Goal: Information Seeking & Learning: Compare options

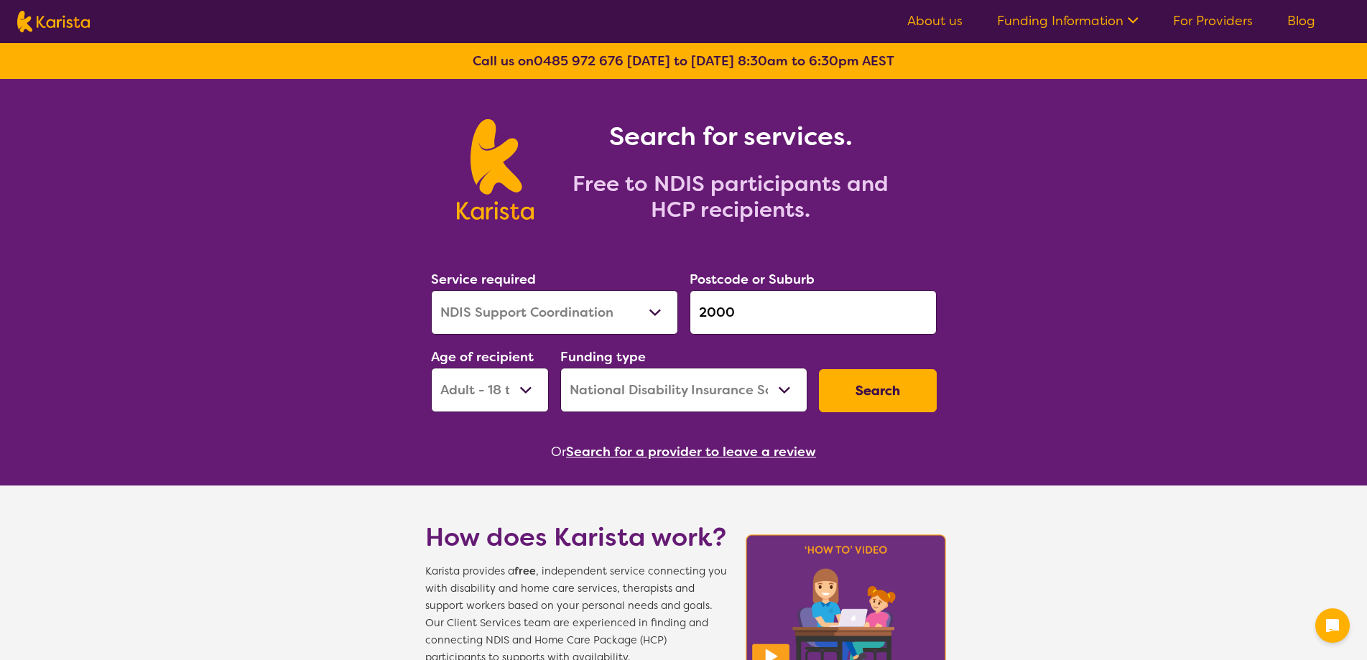
select select "NDIS Support Coordination"
select select "AD"
select select "NDIS"
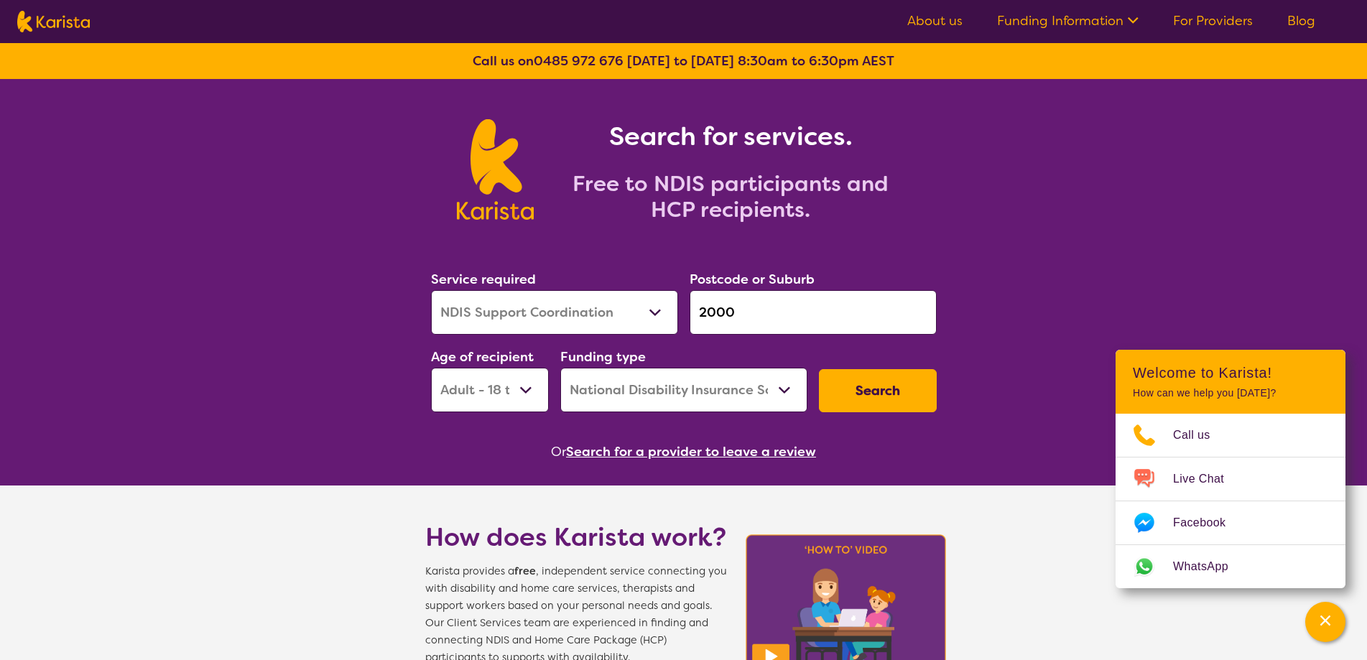
click at [559, 322] on select "Allied Health Assistant Assessment ([MEDICAL_DATA] or [MEDICAL_DATA]) Behaviour…" at bounding box center [554, 312] width 247 height 45
select select "Support worker"
click at [431, 290] on select "Allied Health Assistant Assessment ([MEDICAL_DATA] or [MEDICAL_DATA]) Behaviour…" at bounding box center [554, 312] width 247 height 45
drag, startPoint x: 812, startPoint y: 326, endPoint x: 680, endPoint y: 326, distance: 132.2
click at [680, 326] on div "Service required Allied Health Assistant Assessment ([MEDICAL_DATA] or [MEDICAL…" at bounding box center [683, 340] width 517 height 155
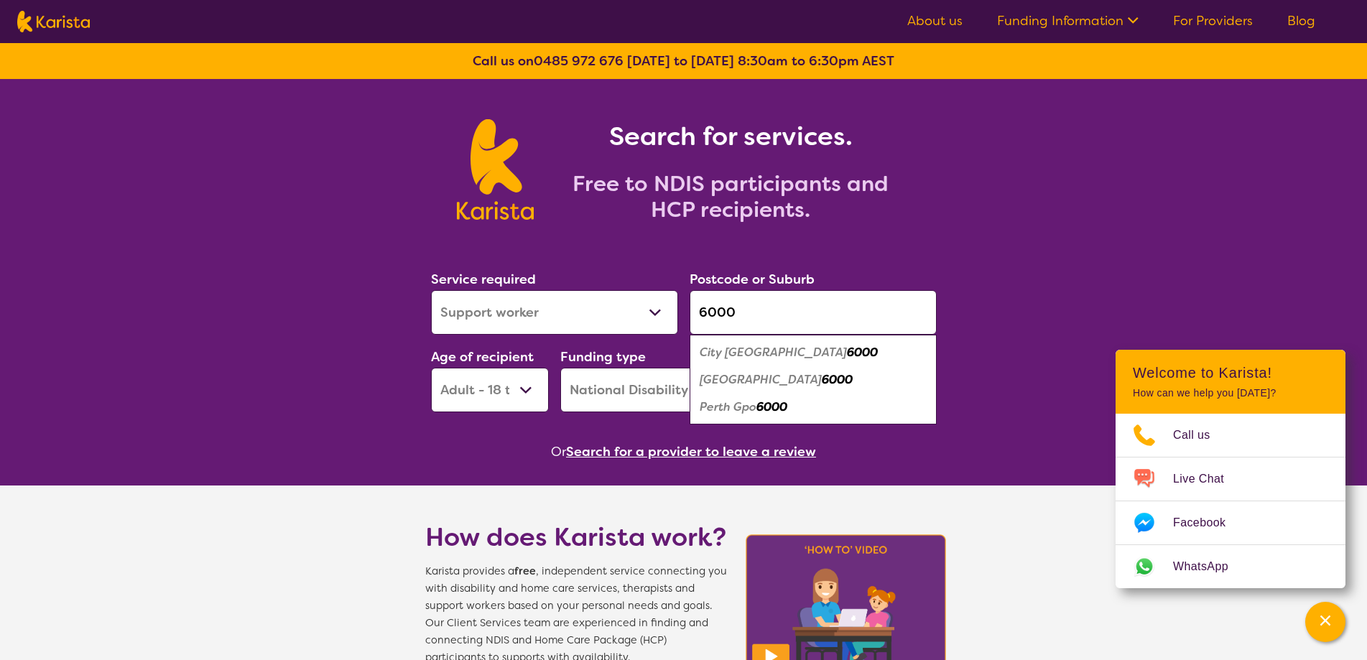
type input "6000"
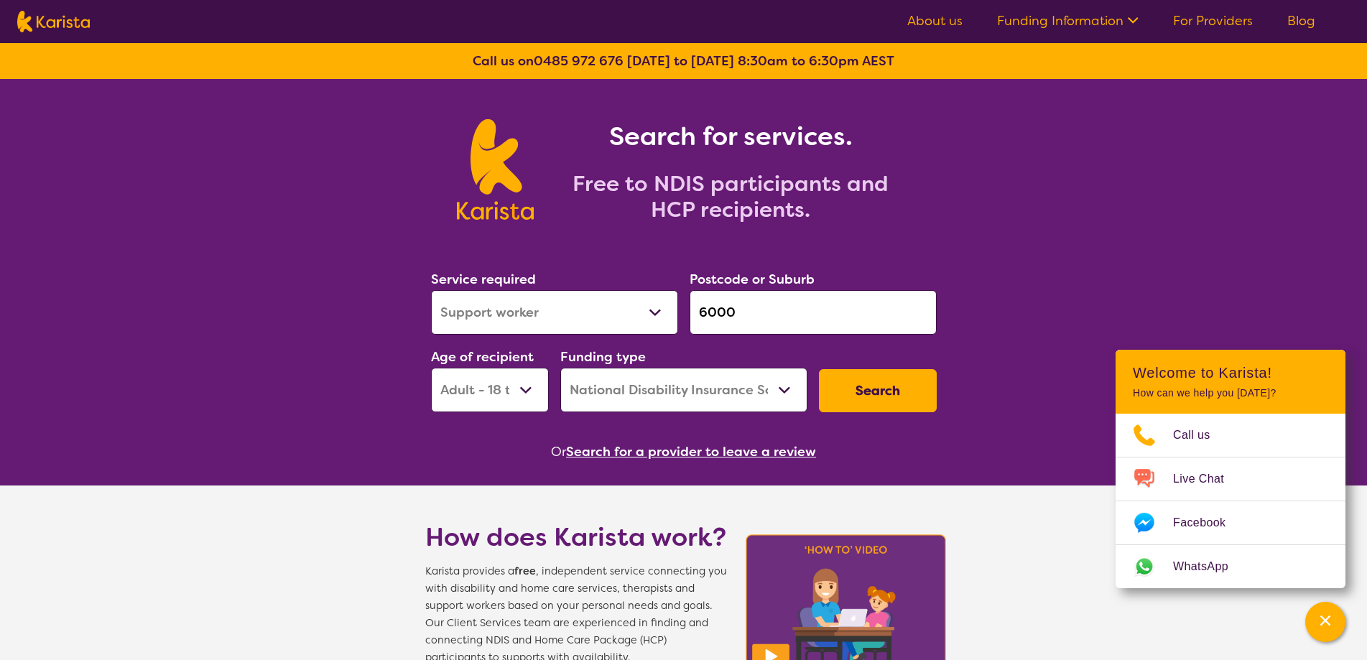
click at [840, 396] on button "Search" at bounding box center [878, 390] width 118 height 43
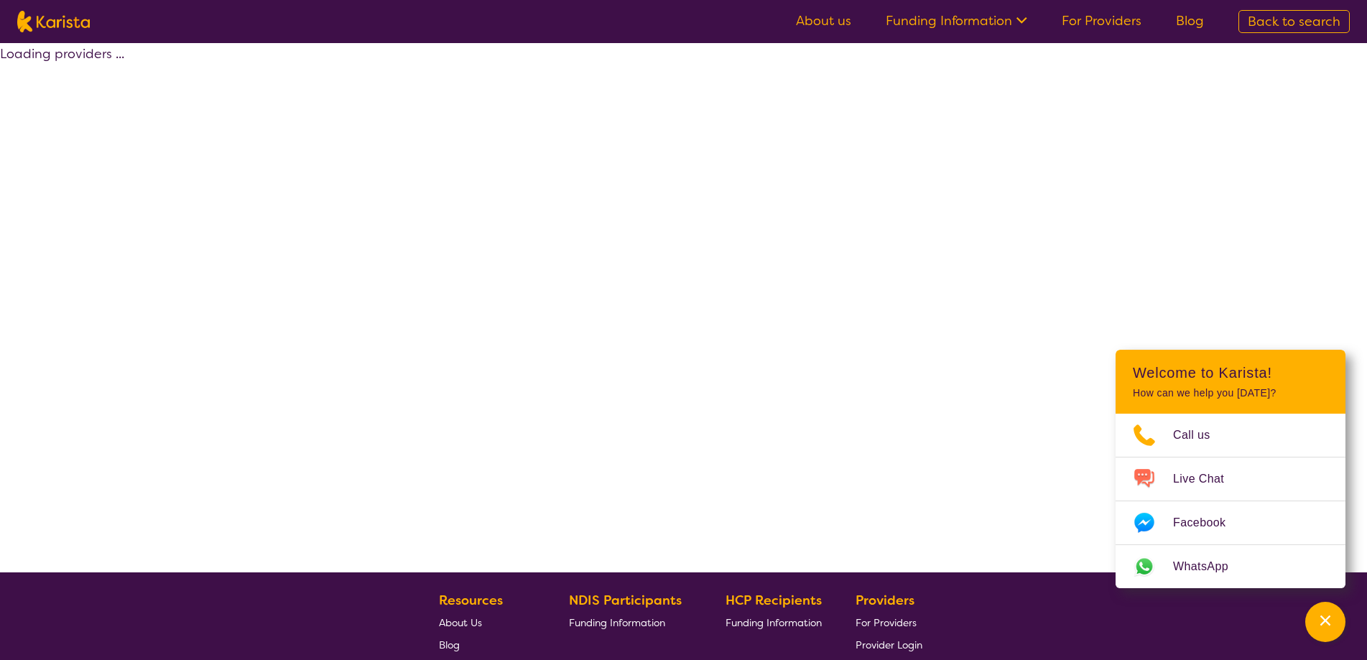
select select "by_score"
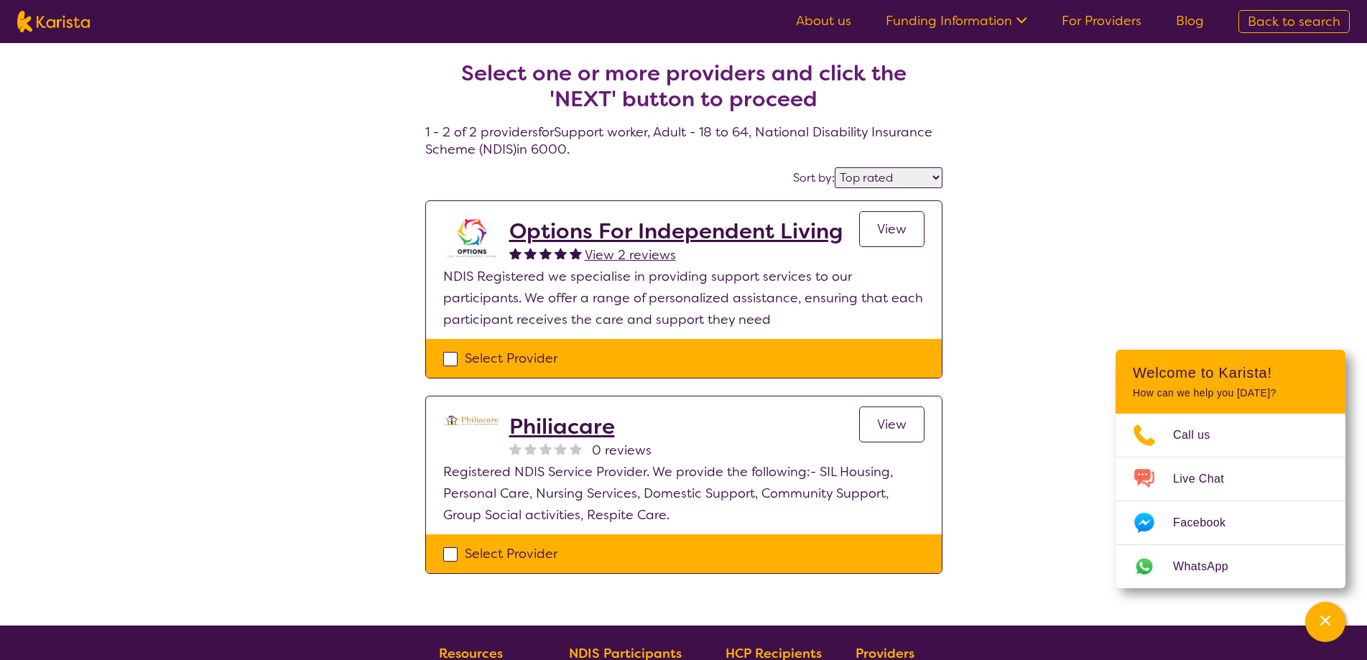
select select "Support worker"
select select "AD"
select select "NDIS"
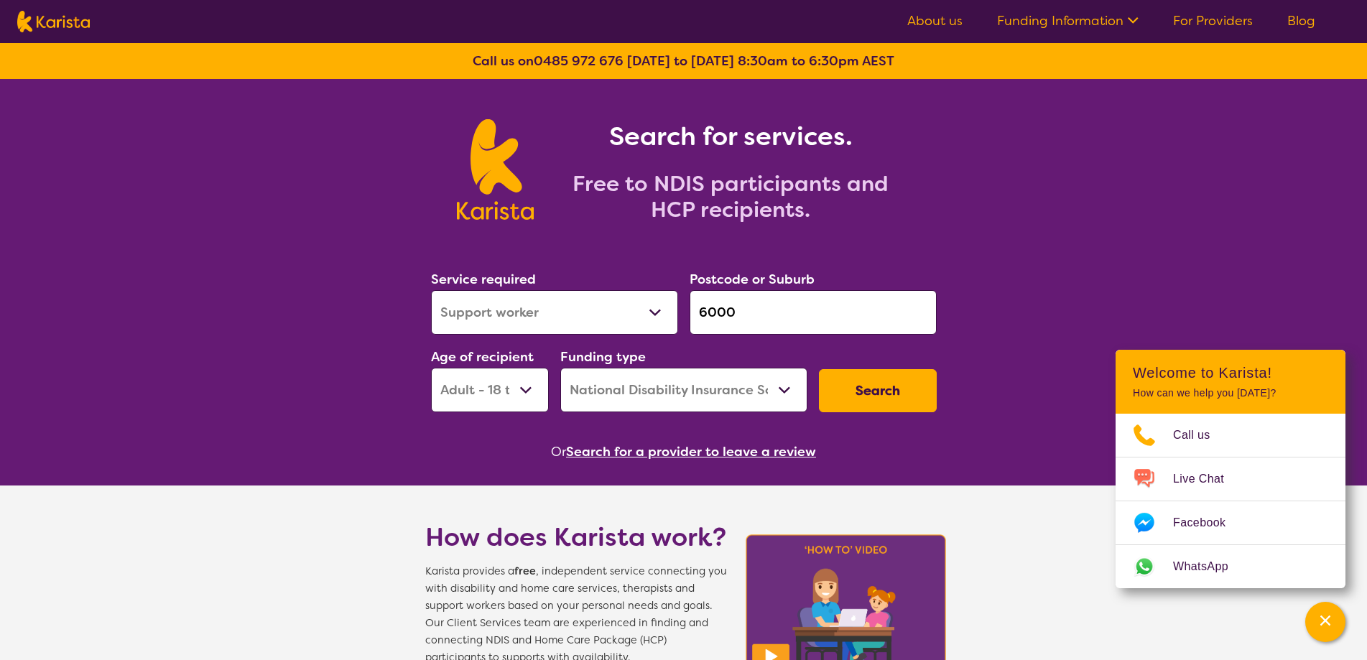
click at [800, 293] on input "6000" at bounding box center [813, 312] width 247 height 45
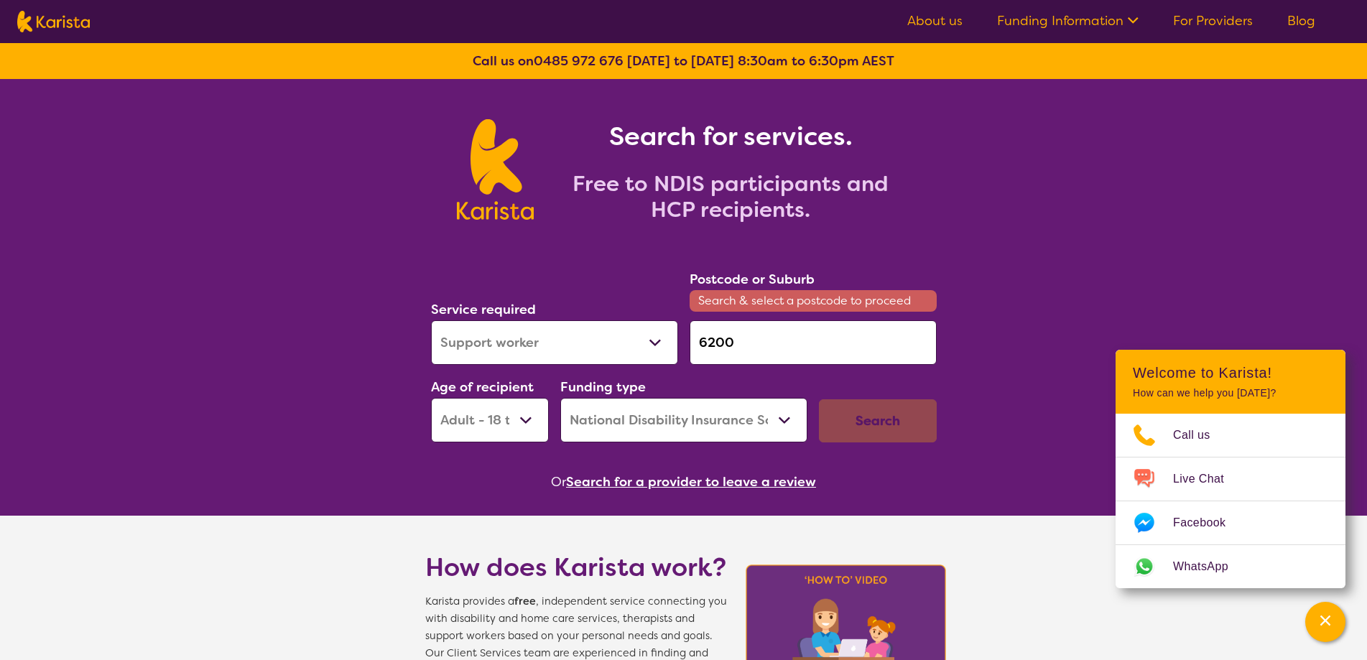
click at [891, 408] on div "Search" at bounding box center [878, 420] width 118 height 43
click at [778, 341] on input "6200" at bounding box center [813, 342] width 247 height 45
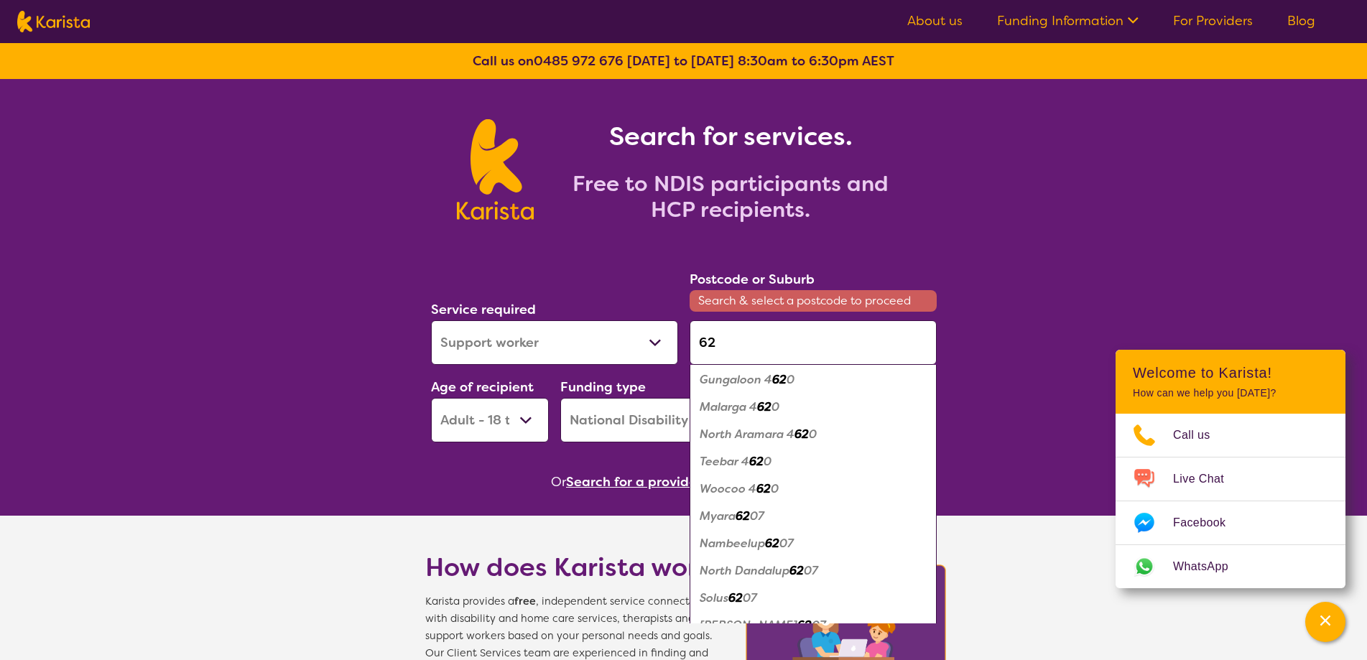
scroll to position [1580, 0]
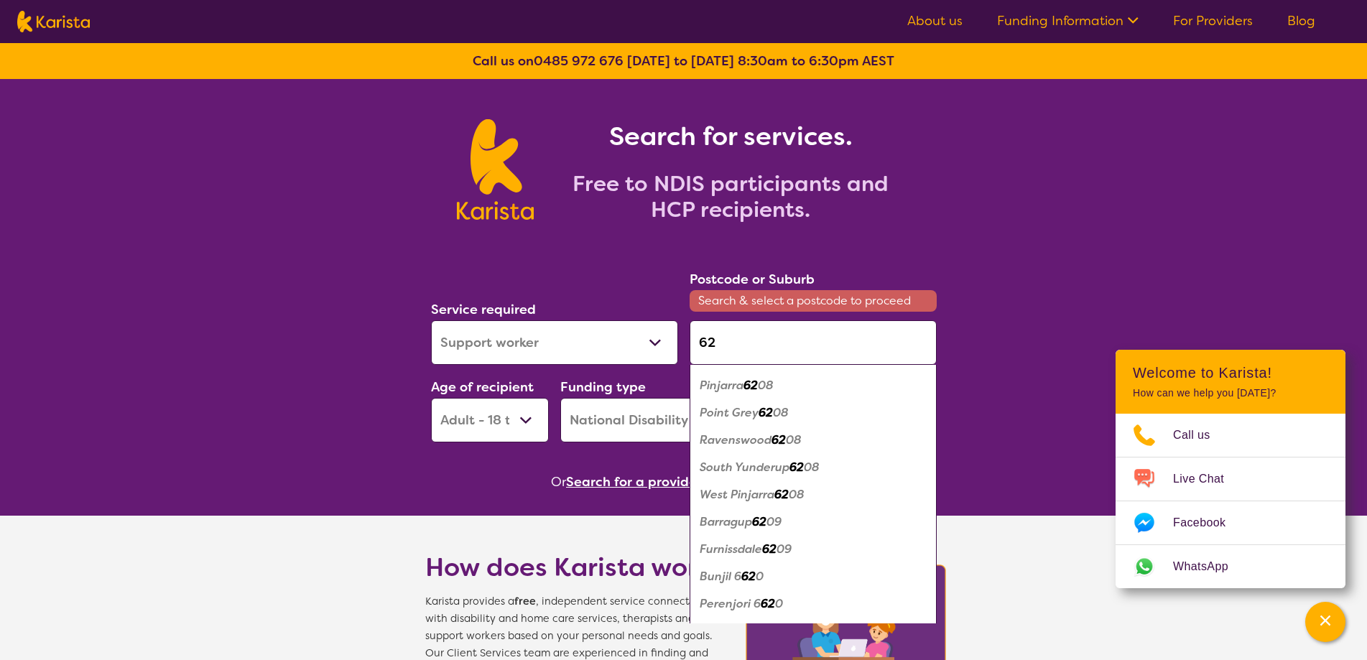
click at [759, 510] on div "Barragup 62 09" at bounding box center [813, 522] width 233 height 27
type input "6209"
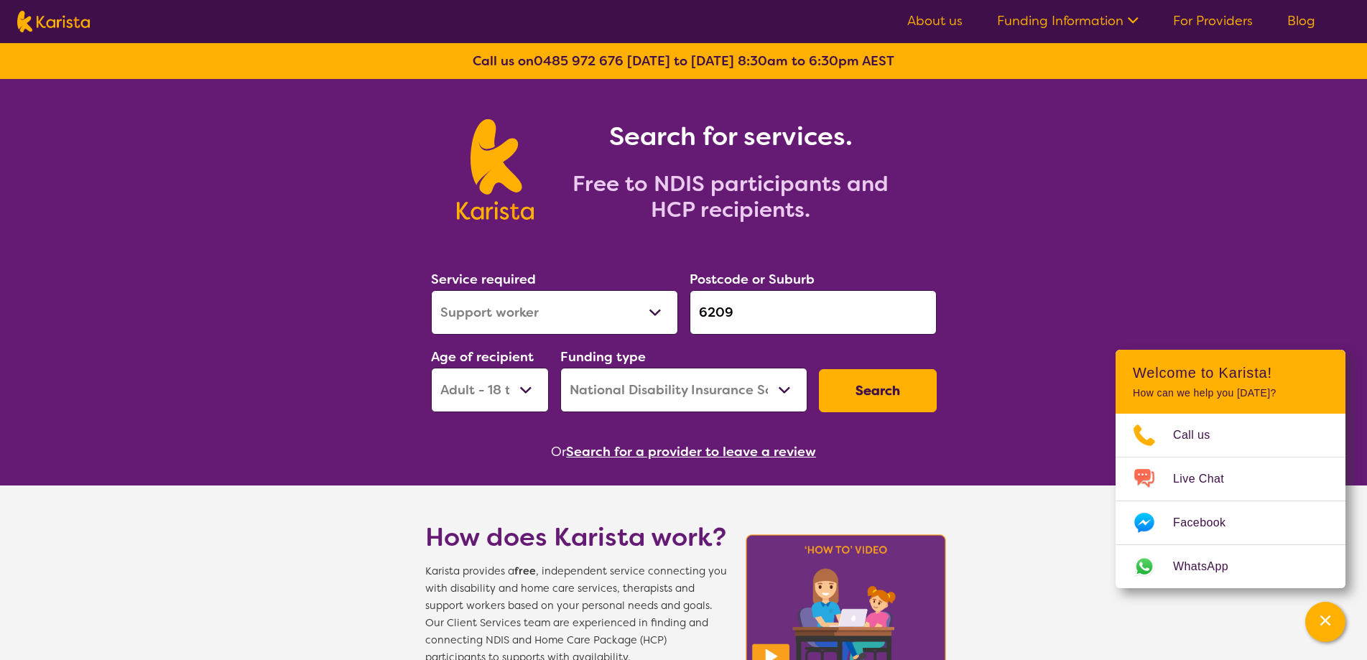
click at [863, 394] on button "Search" at bounding box center [878, 390] width 118 height 43
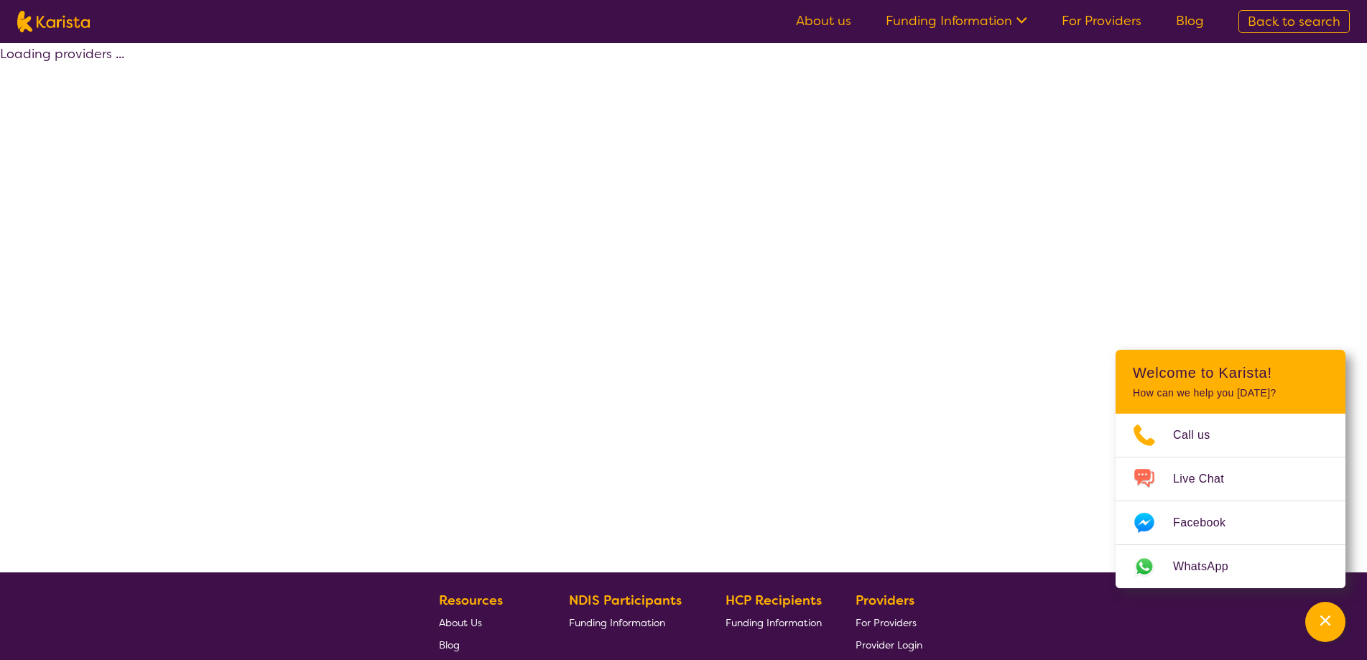
select select "by_score"
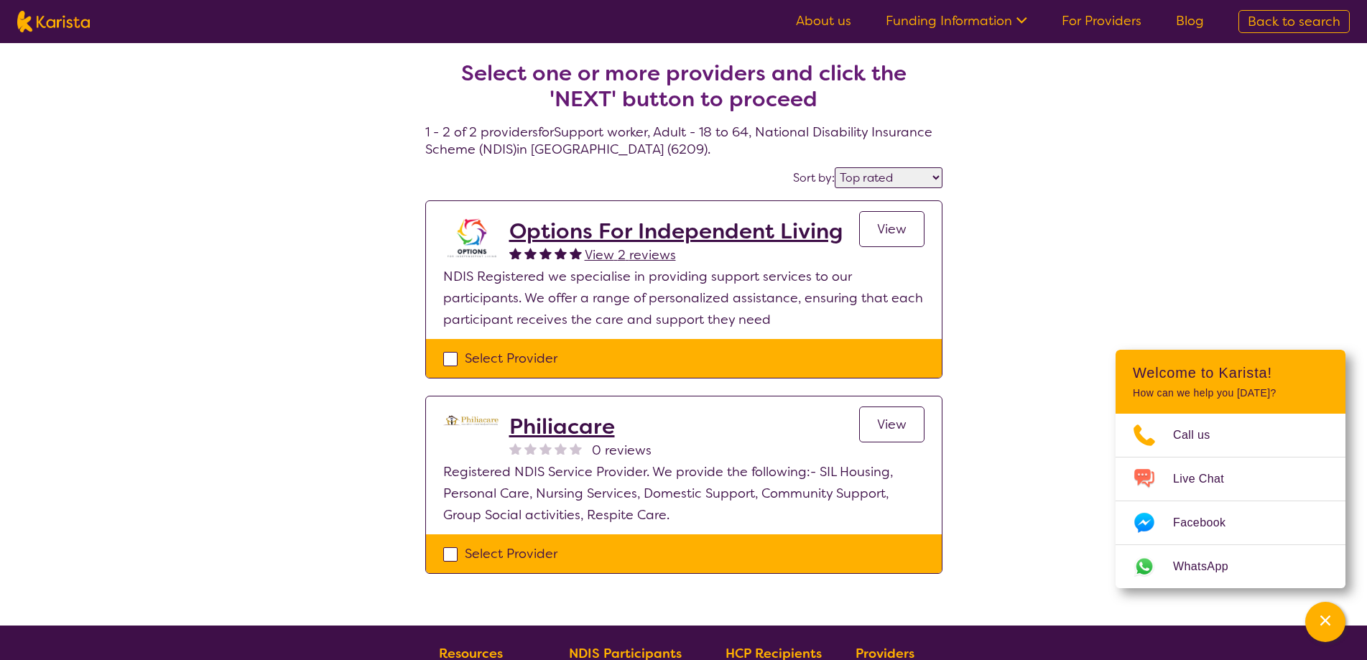
select select "Support worker"
select select "AD"
select select "NDIS"
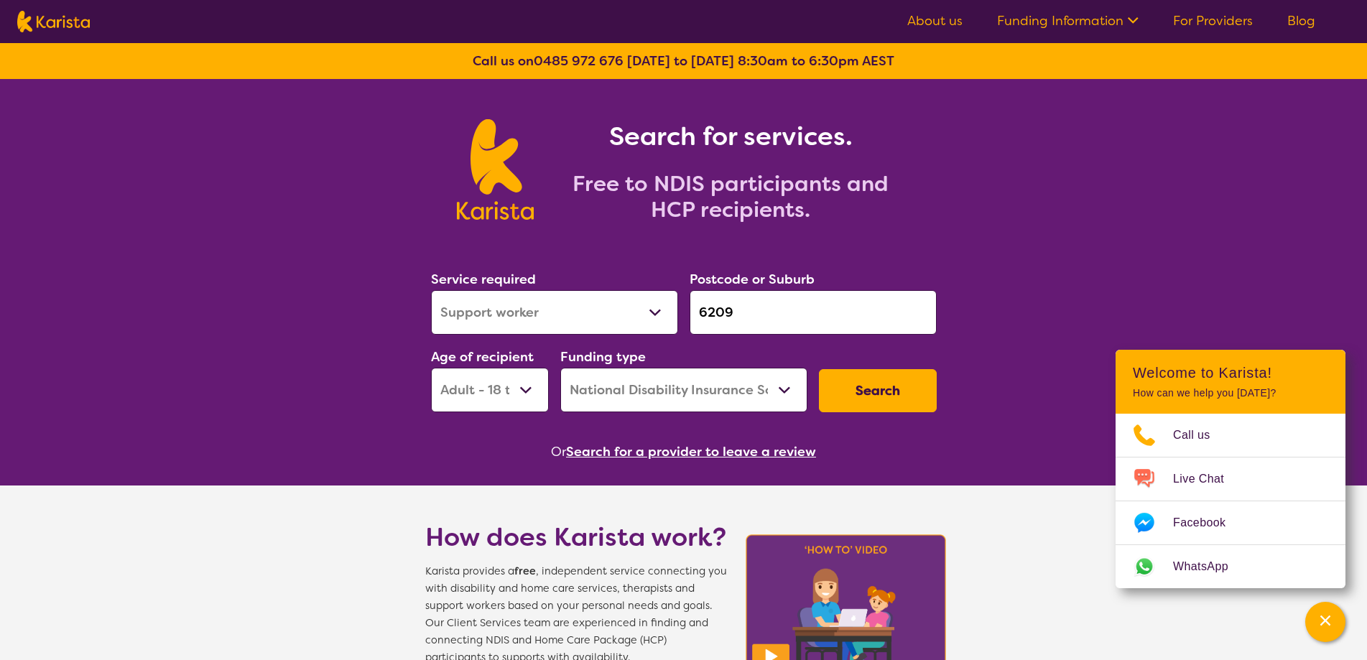
click at [518, 316] on select "Allied Health Assistant Assessment ([MEDICAL_DATA] or [MEDICAL_DATA]) Behaviour…" at bounding box center [554, 312] width 247 height 45
select select "NDIS Support Coordination"
click at [431, 290] on select "Allied Health Assistant Assessment ([MEDICAL_DATA] or [MEDICAL_DATA]) Behaviour…" at bounding box center [554, 312] width 247 height 45
click at [515, 399] on select "Early Childhood - 0 to 9 Child - 10 to 11 Adolescent - 12 to 17 Adult - 18 to 6…" at bounding box center [490, 390] width 118 height 45
select select "AS"
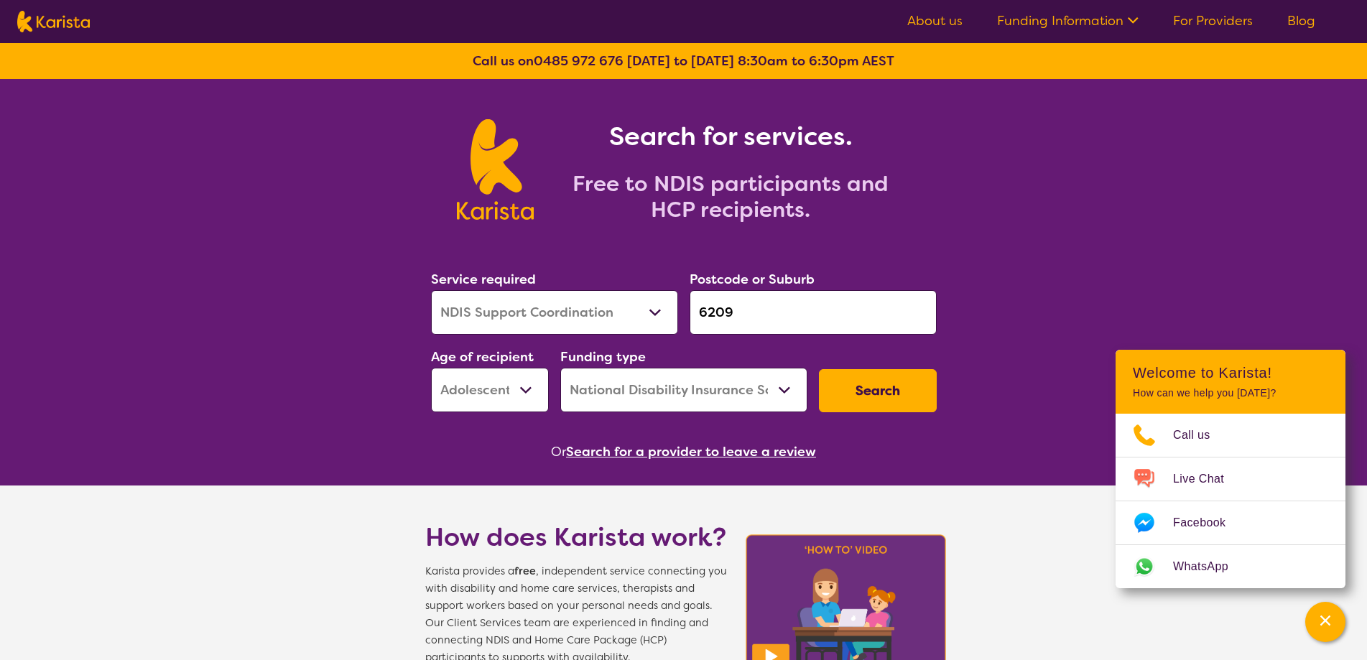
click at [431, 368] on select "Early Childhood - 0 to 9 Child - 10 to 11 Adolescent - 12 to 17 Adult - 18 to 6…" at bounding box center [490, 390] width 118 height 45
click at [901, 396] on button "Search" at bounding box center [878, 390] width 118 height 43
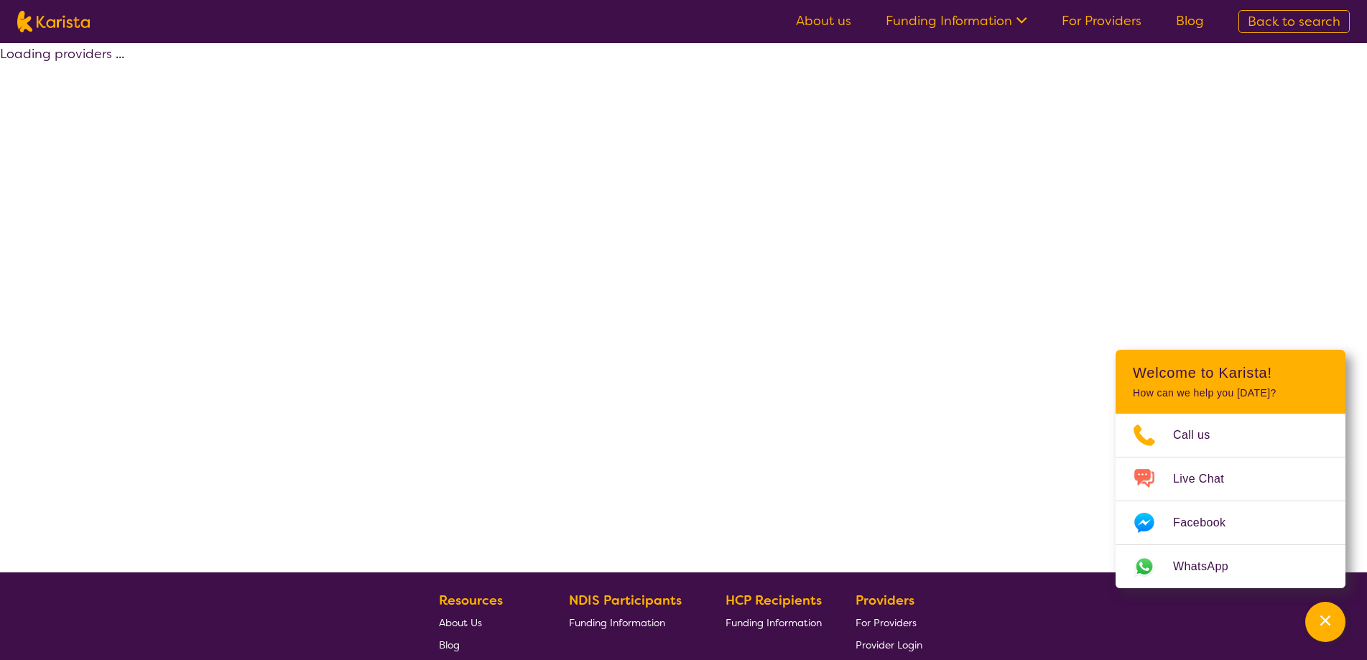
select select "by_score"
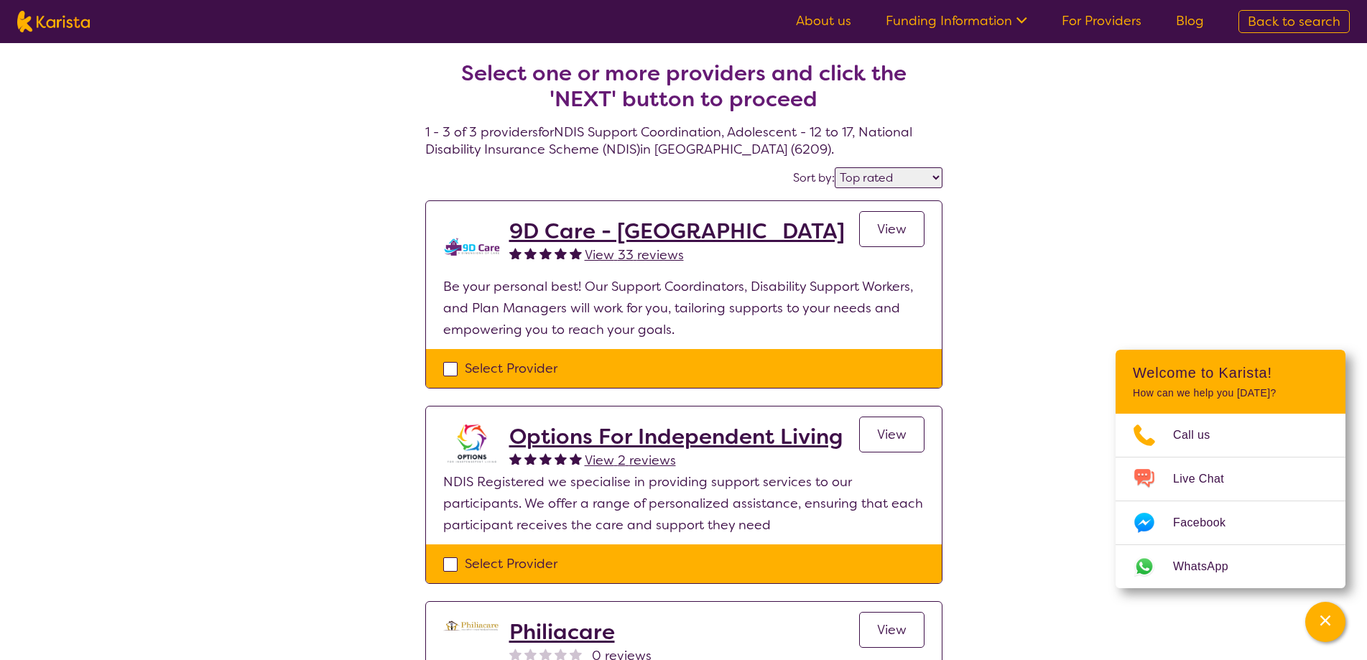
select select "NDIS Support Coordination"
select select "AS"
select select "NDIS"
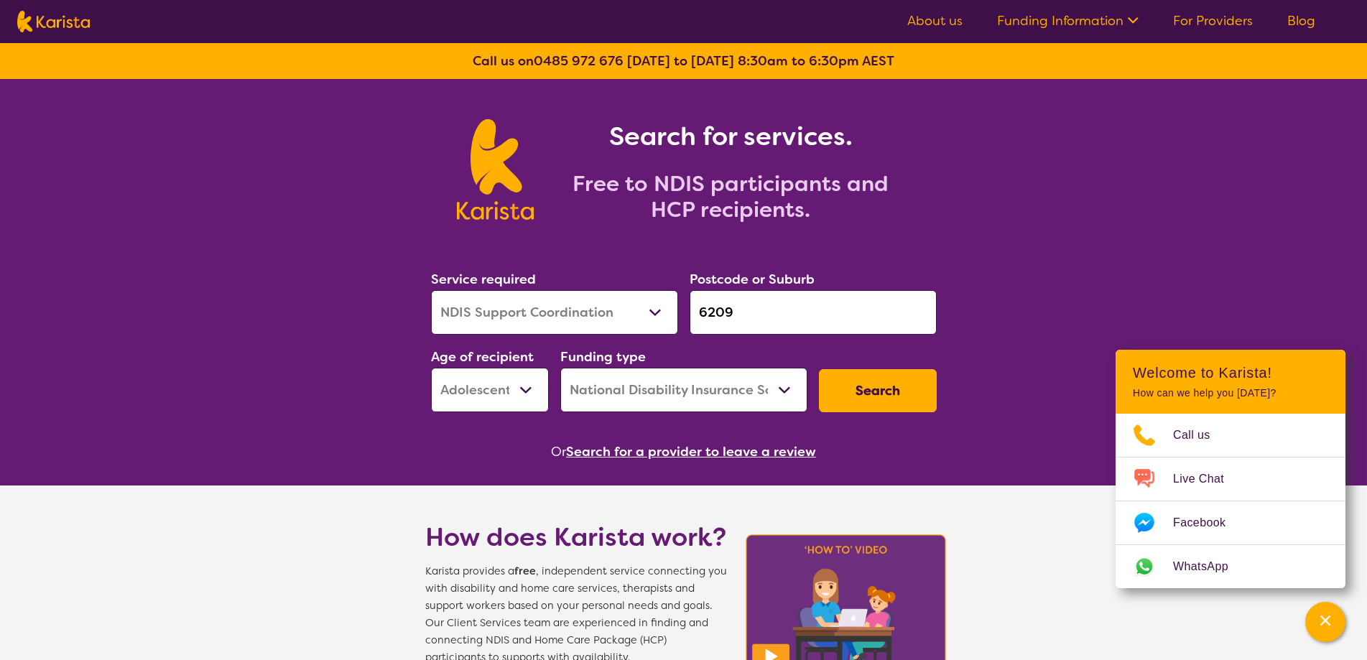
click at [738, 300] on input "6209" at bounding box center [813, 312] width 247 height 45
click at [595, 297] on select "Allied Health Assistant Assessment ([MEDICAL_DATA] or [MEDICAL_DATA]) Behaviour…" at bounding box center [554, 312] width 247 height 45
select select "Support worker"
click at [431, 290] on select "Allied Health Assistant Assessment ([MEDICAL_DATA] or [MEDICAL_DATA]) Behaviour…" at bounding box center [554, 312] width 247 height 45
click at [852, 393] on button "Search" at bounding box center [878, 390] width 118 height 43
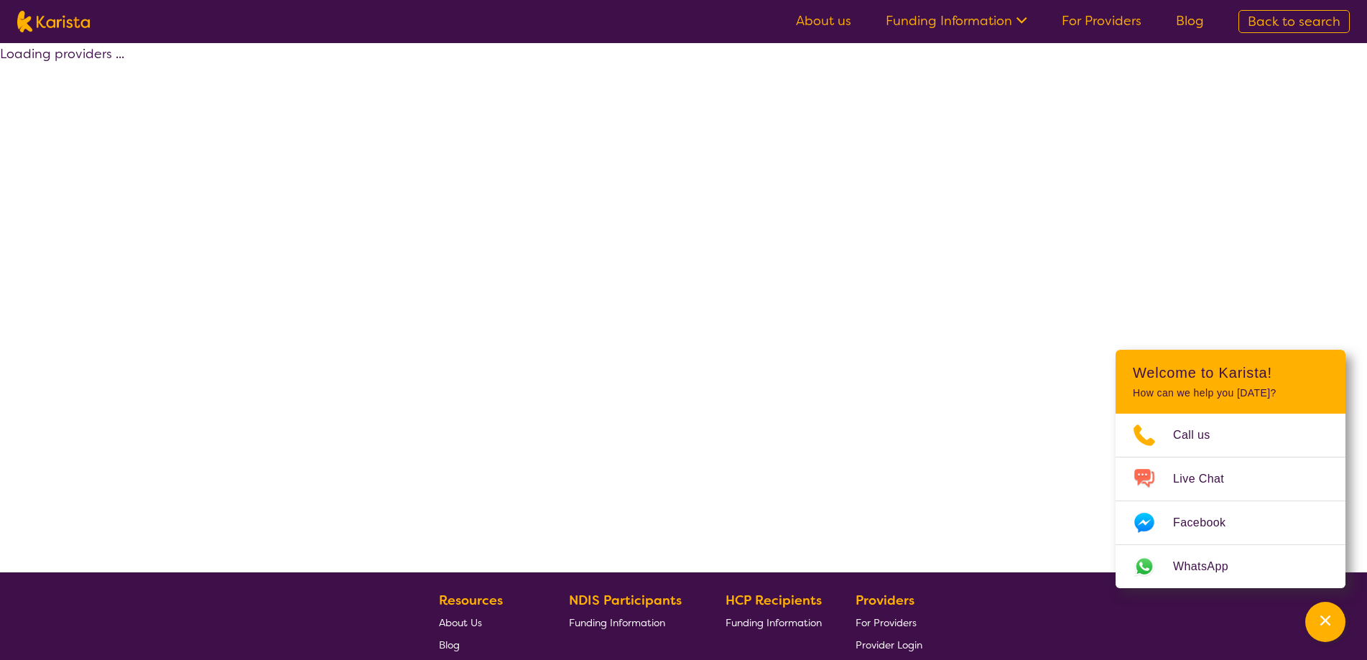
select select "by_score"
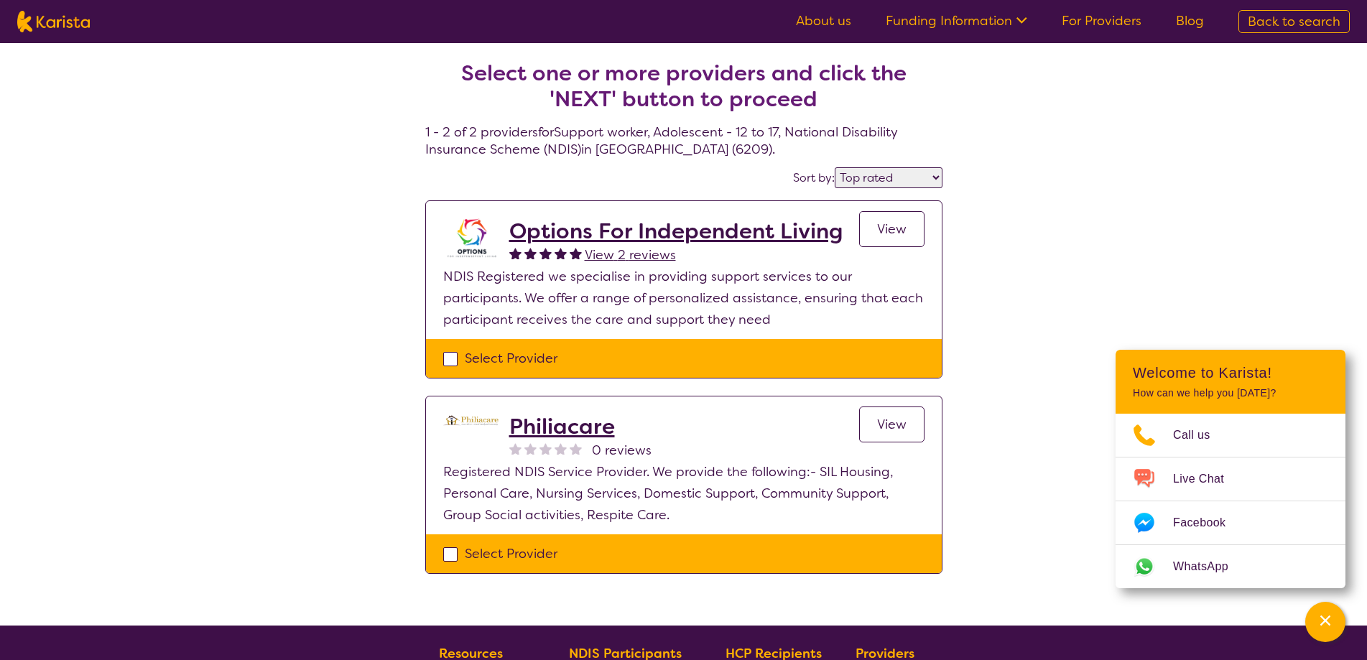
select select "Support worker"
select select "AS"
select select "NDIS"
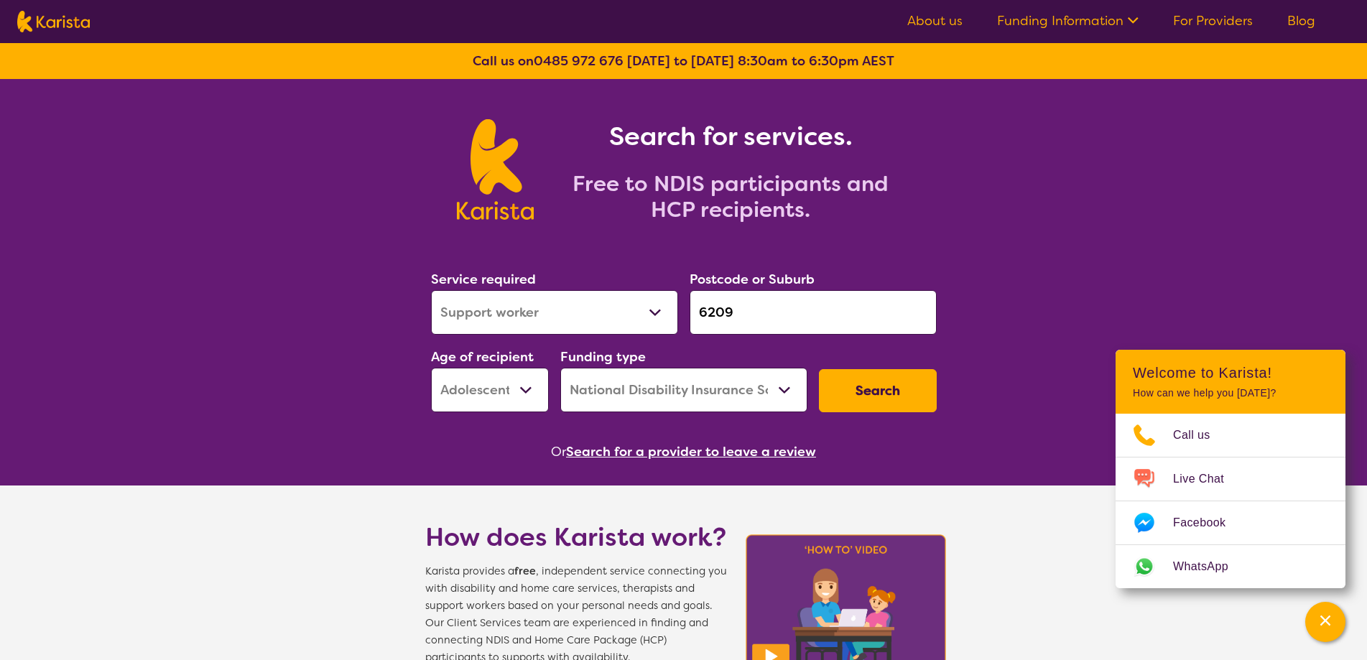
click at [462, 378] on select "Early Childhood - 0 to 9 Child - 10 to 11 Adolescent - 12 to 17 Adult - 18 to 6…" at bounding box center [490, 390] width 118 height 45
select select "CH"
click at [431, 368] on select "Early Childhood - 0 to 9 Child - 10 to 11 Adolescent - 12 to 17 Adult - 18 to 6…" at bounding box center [490, 390] width 118 height 45
click at [854, 386] on button "Search" at bounding box center [878, 390] width 118 height 43
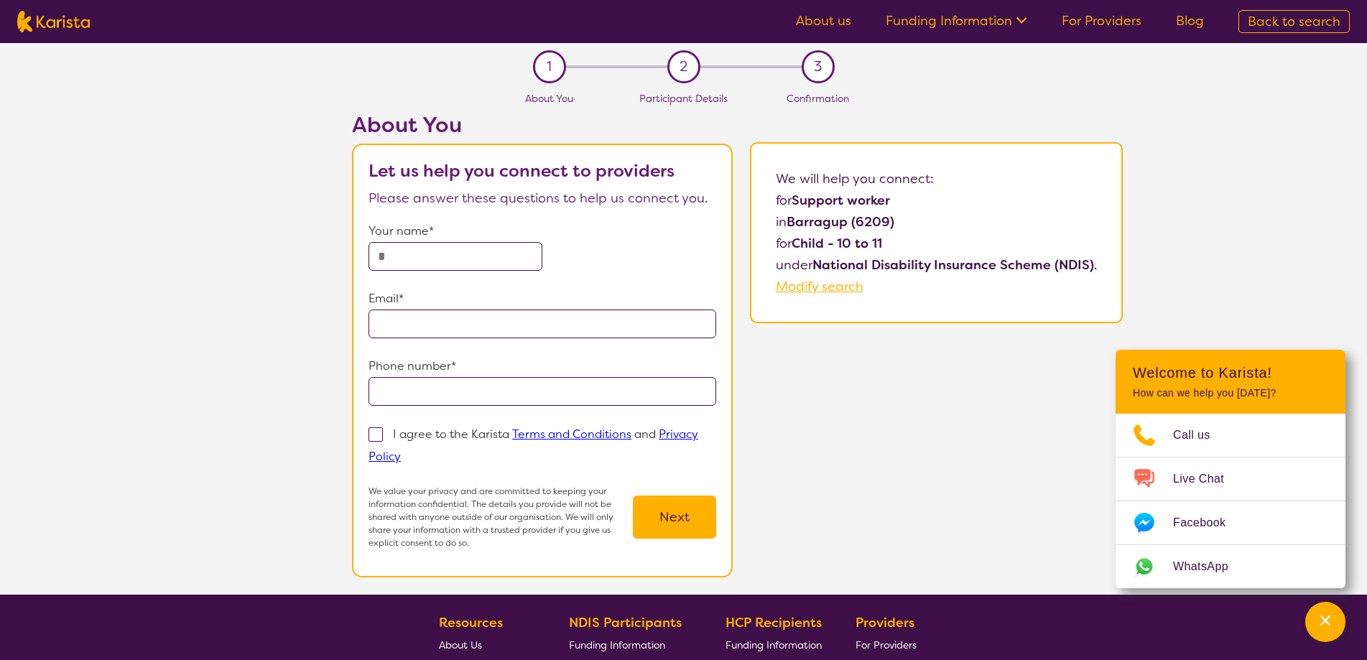
select select "Support worker"
select select "CH"
select select "NDIS"
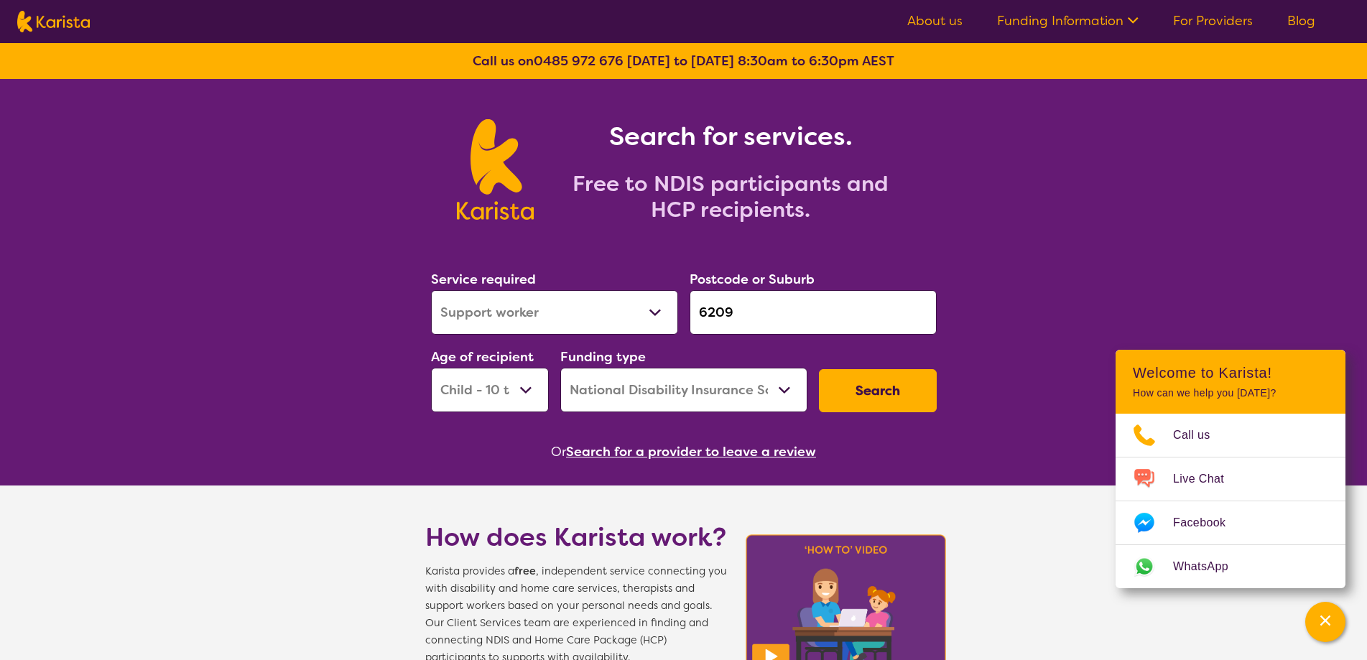
click at [784, 304] on input "6209" at bounding box center [813, 312] width 247 height 45
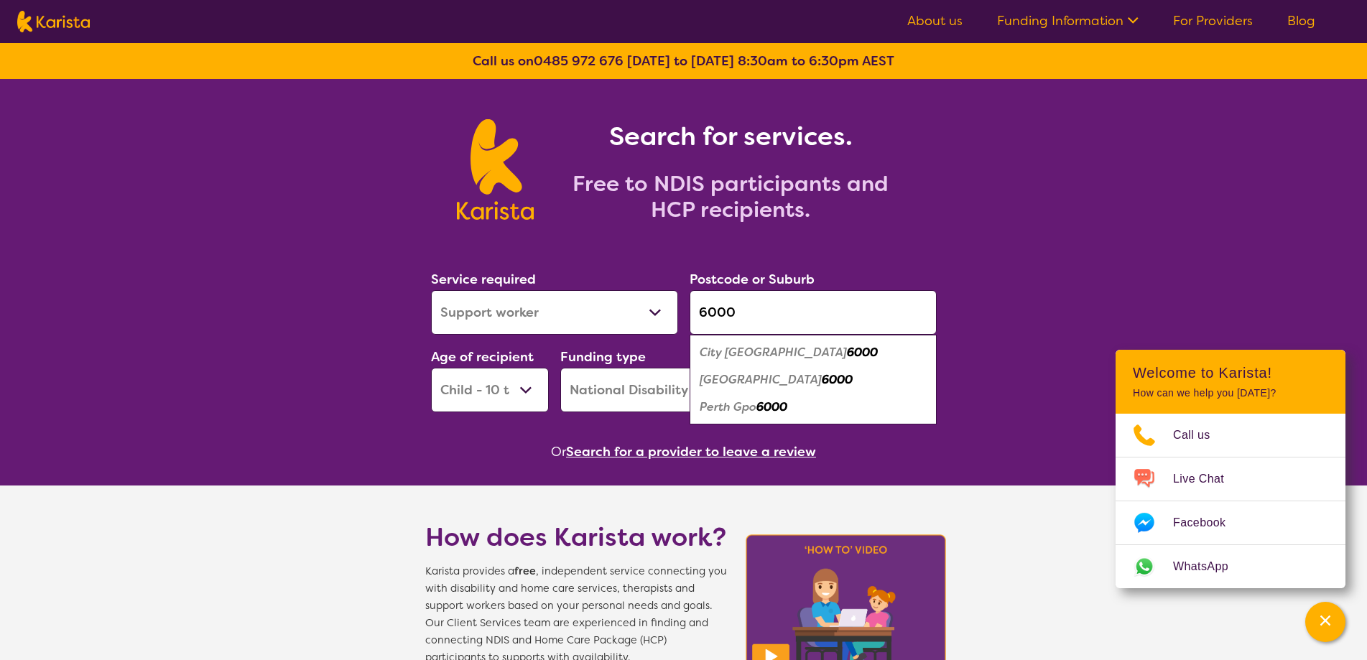
type input "6000"
click at [846, 357] on div "City Delivery Centre 6000" at bounding box center [813, 352] width 233 height 27
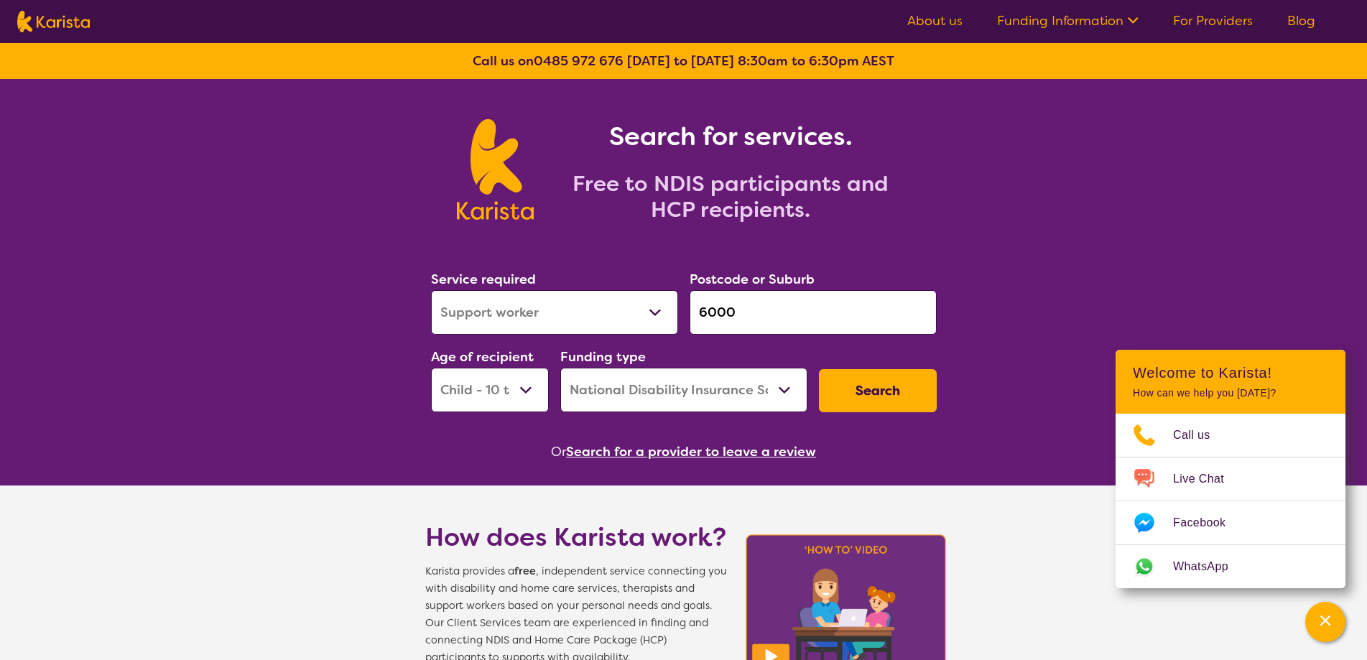
click at [864, 384] on button "Search" at bounding box center [878, 390] width 118 height 43
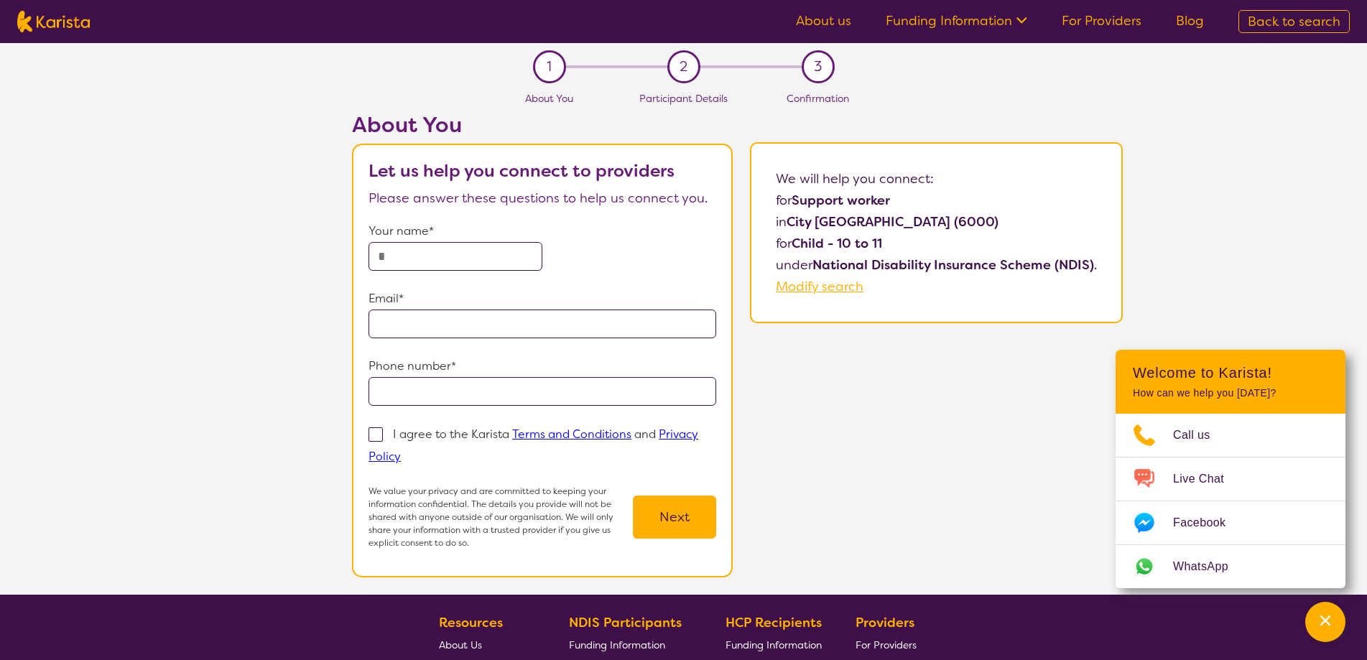
select select "Support worker"
select select "CH"
select select "NDIS"
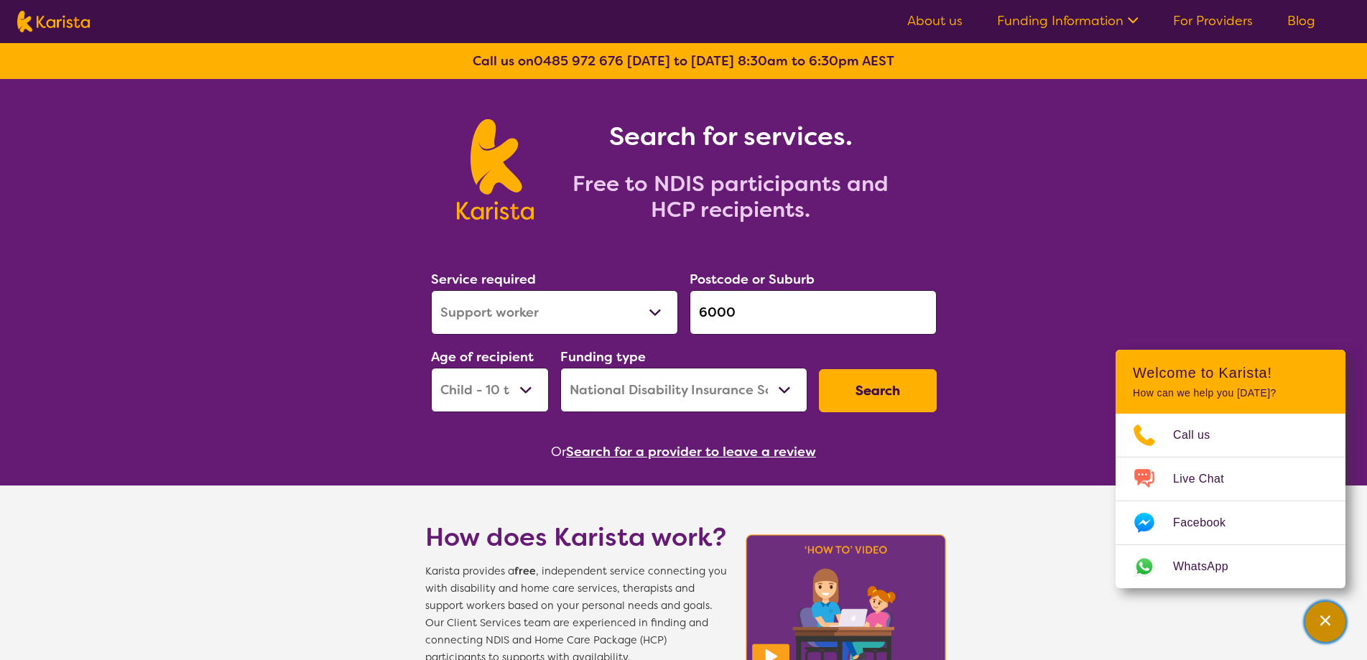
click at [1324, 615] on icon "Channel Menu" at bounding box center [1325, 620] width 14 height 14
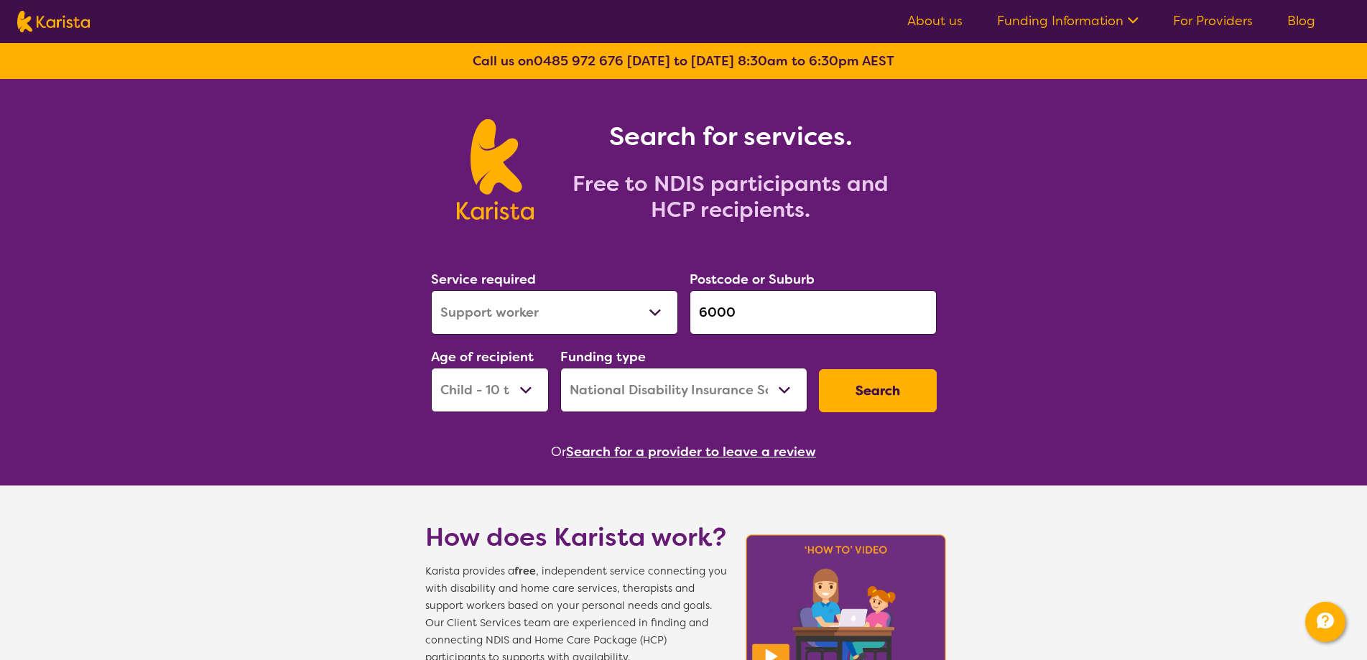
click at [485, 308] on select "Allied Health Assistant Assessment ([MEDICAL_DATA] or [MEDICAL_DATA]) Behaviour…" at bounding box center [554, 312] width 247 height 45
click at [431, 290] on select "Allied Health Assistant Assessment ([MEDICAL_DATA] or [MEDICAL_DATA]) Behaviour…" at bounding box center [554, 312] width 247 height 45
click at [753, 318] on input "6000" at bounding box center [813, 312] width 247 height 45
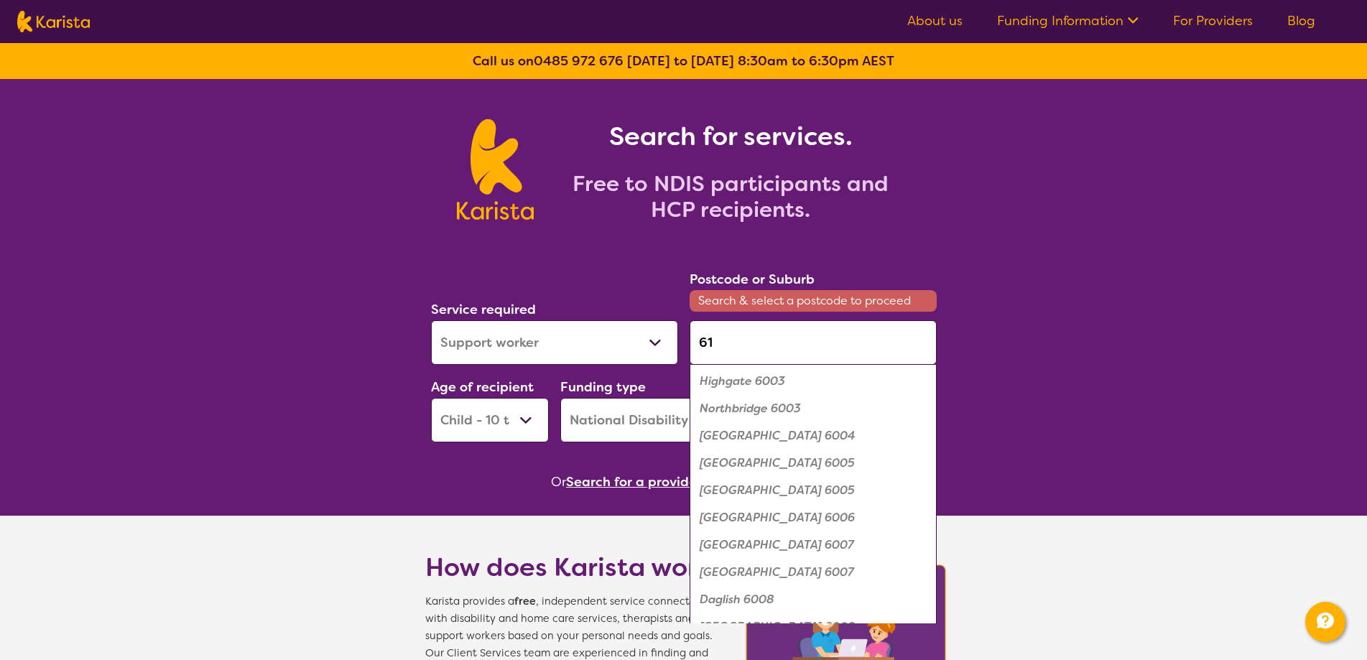
scroll to position [646, 0]
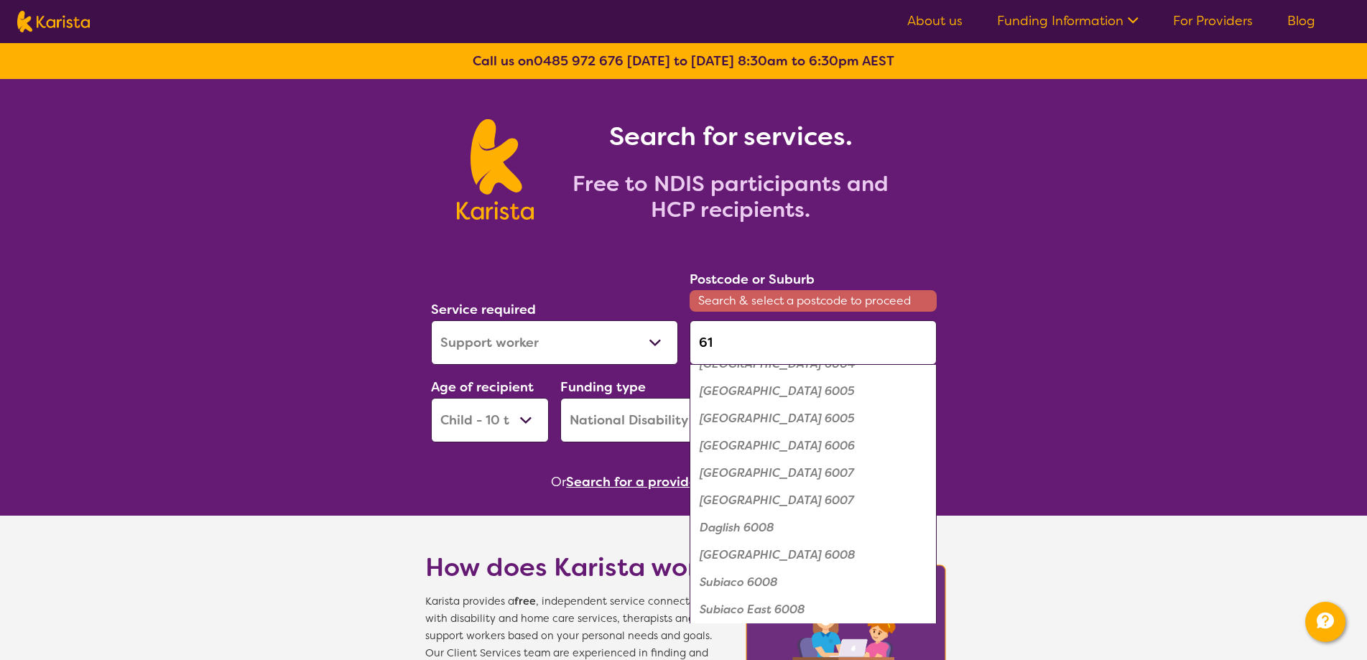
click at [775, 467] on em "[GEOGRAPHIC_DATA] 6007" at bounding box center [777, 472] width 154 height 15
type input "6007"
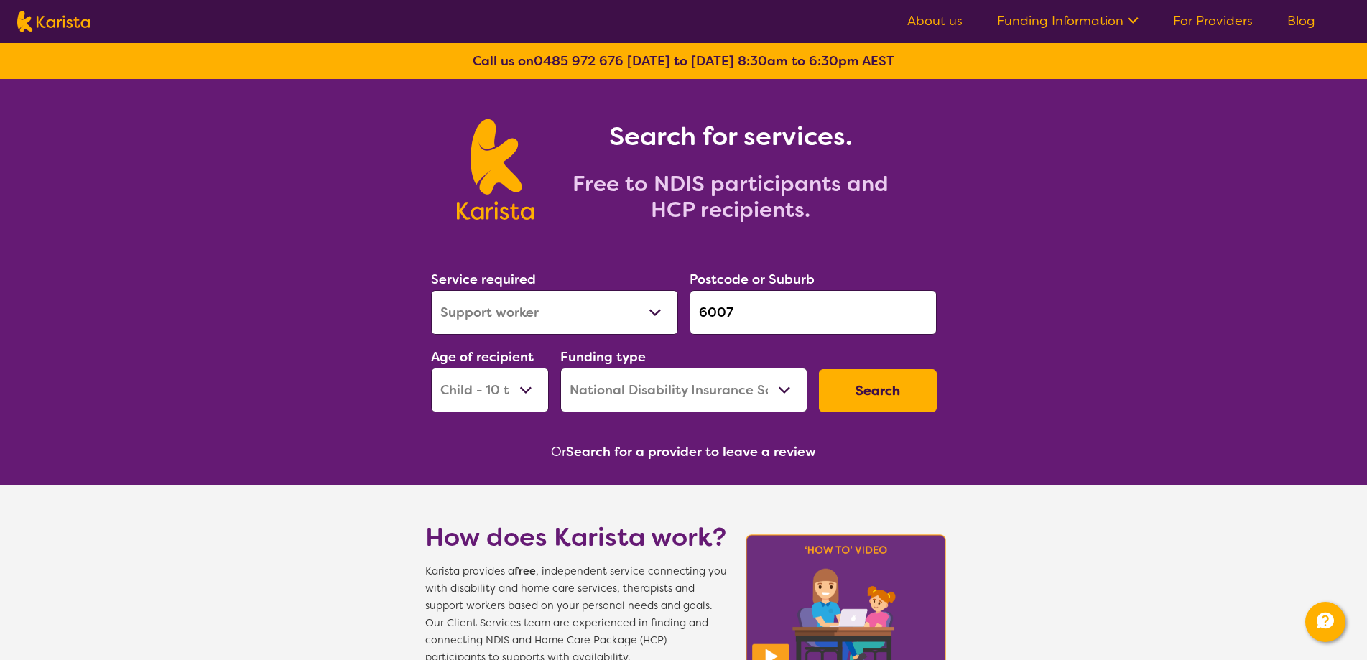
click at [848, 402] on button "Search" at bounding box center [878, 390] width 118 height 43
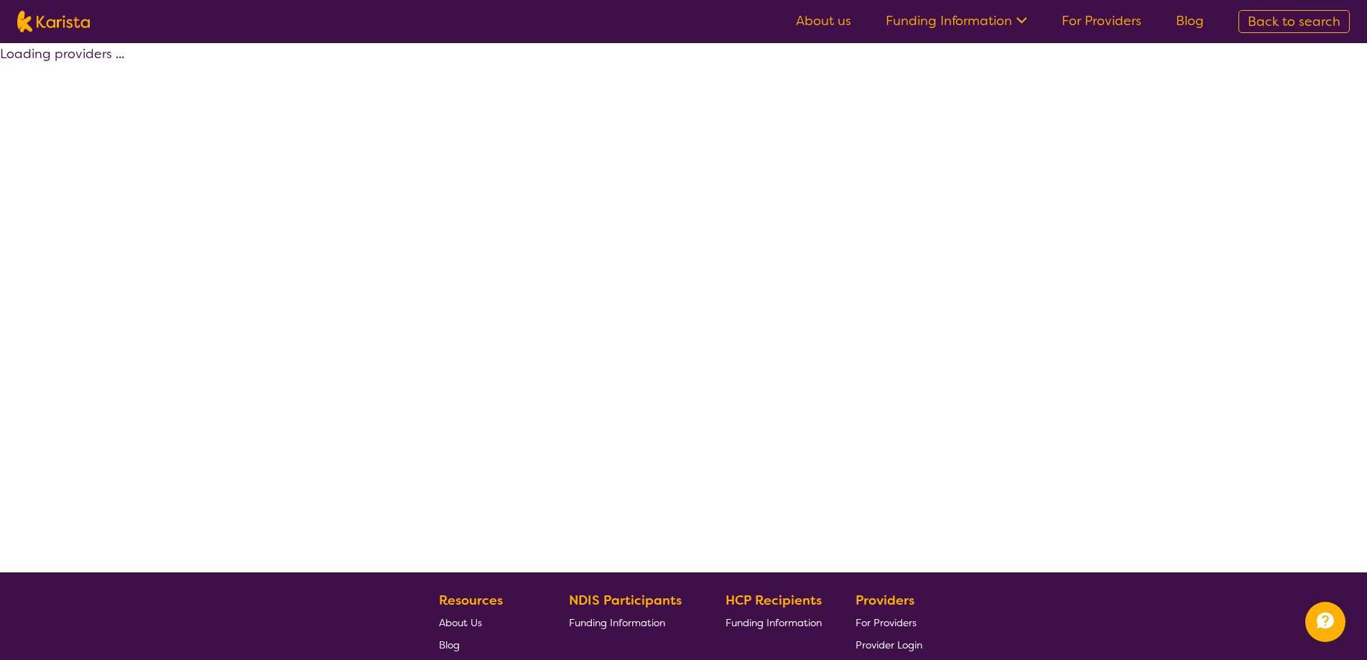
select select "by_score"
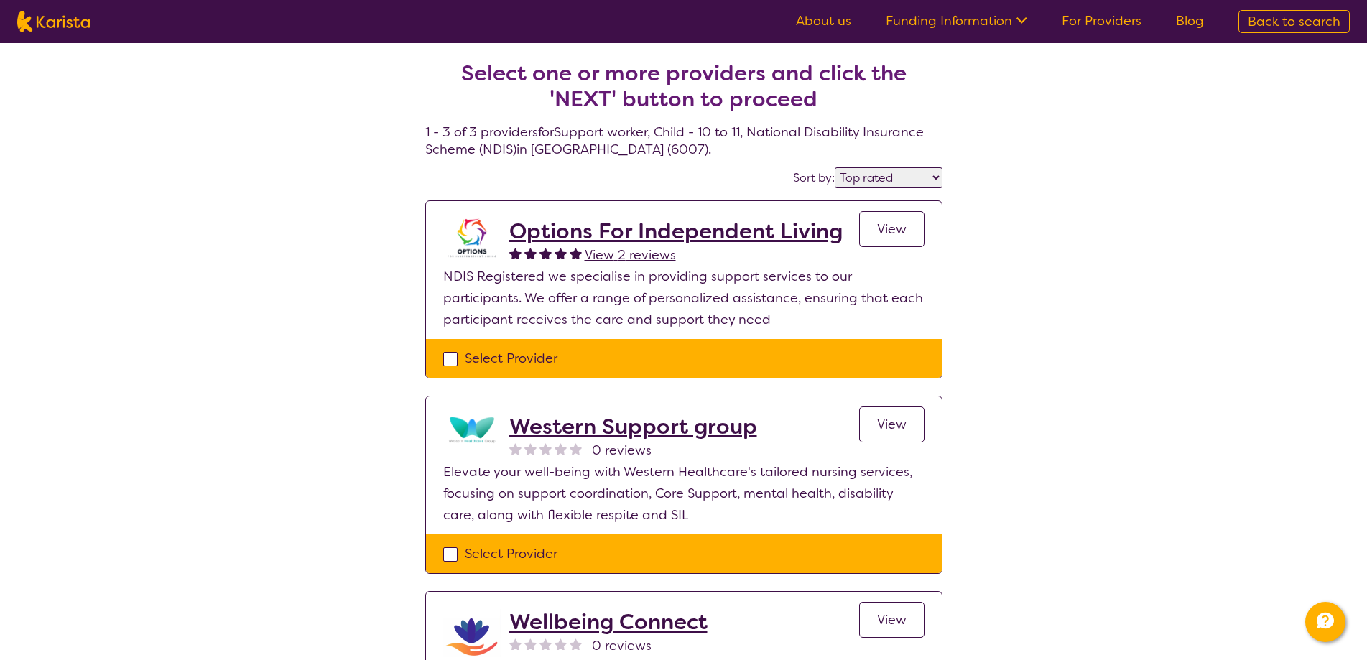
scroll to position [72, 0]
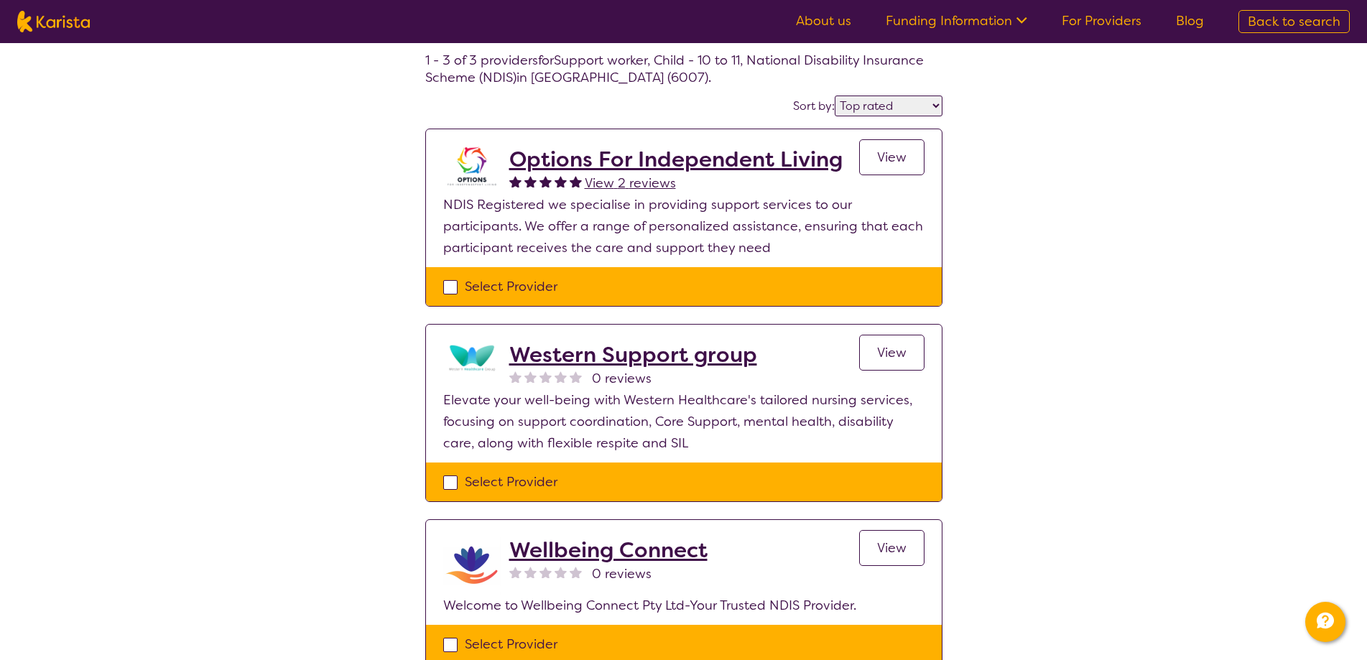
select select "Support worker"
select select "CH"
select select "NDIS"
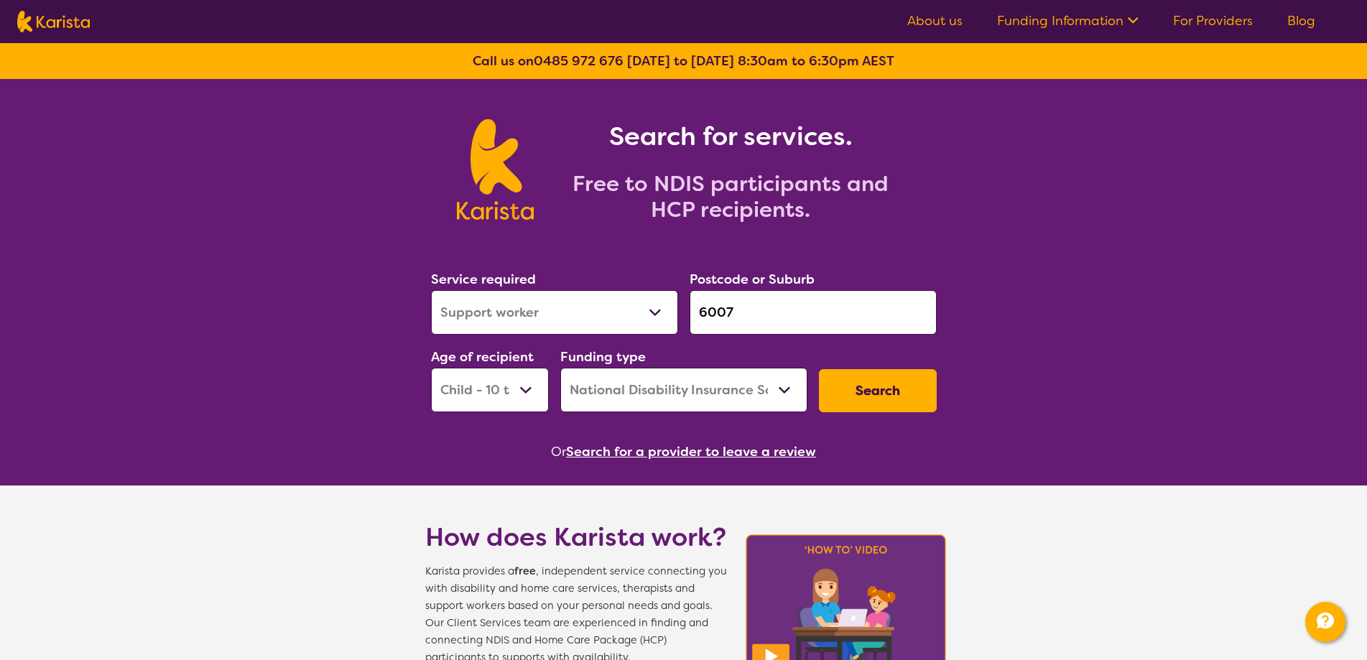
click at [837, 379] on button "Search" at bounding box center [878, 390] width 118 height 43
select select "by_score"
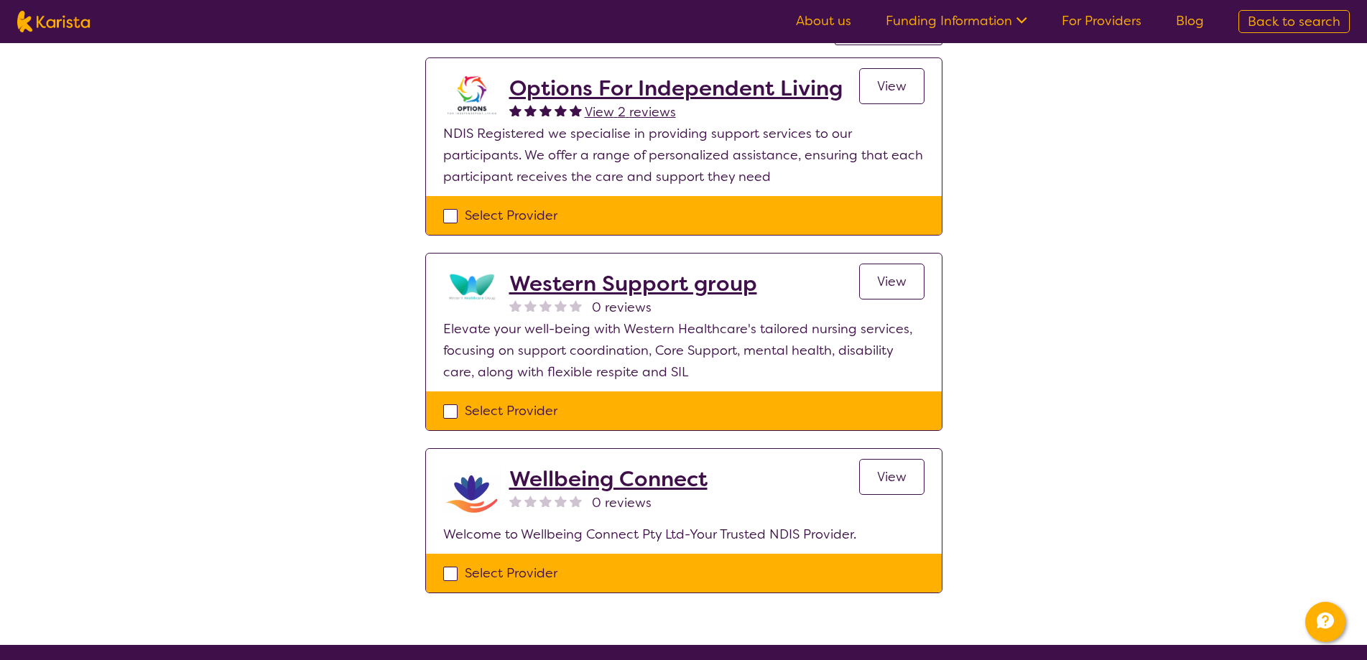
scroll to position [144, 0]
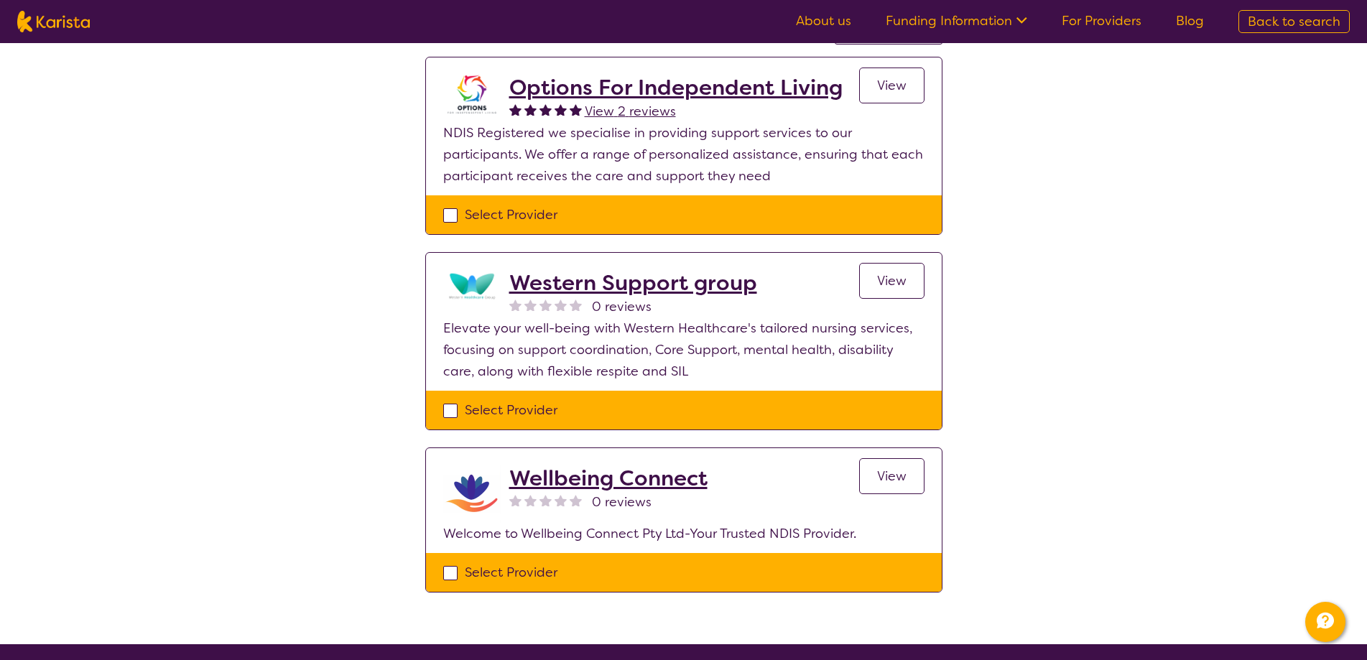
select select "Support worker"
select select "CH"
select select "NDIS"
